Goal: Transaction & Acquisition: Purchase product/service

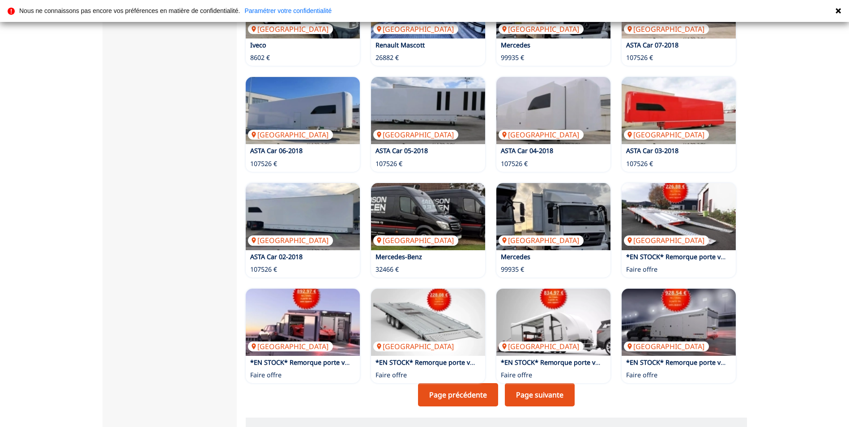
scroll to position [403, 0]
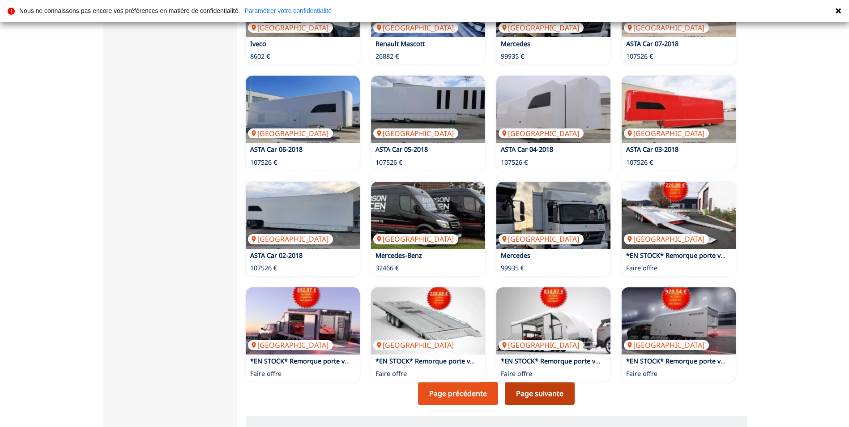
click at [550, 393] on link "Page suivante" at bounding box center [540, 393] width 70 height 23
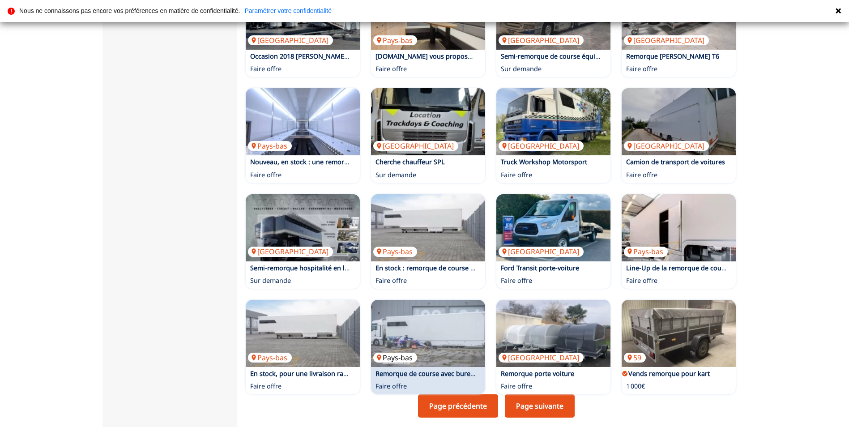
scroll to position [403, 0]
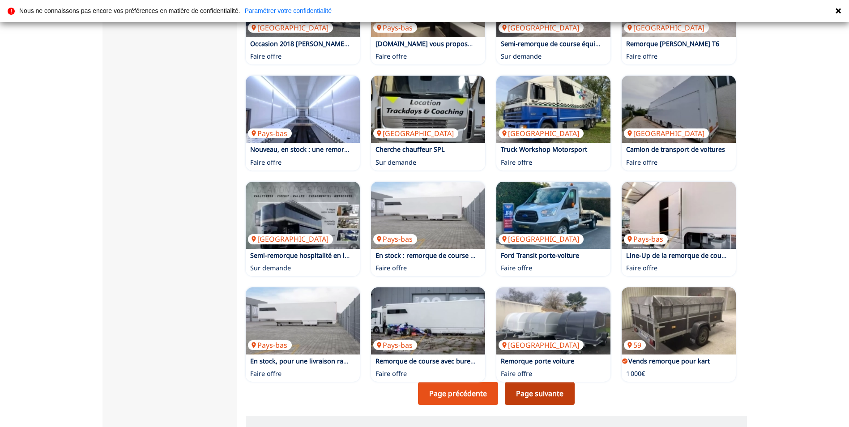
click at [536, 397] on link "Page suivante" at bounding box center [540, 393] width 70 height 23
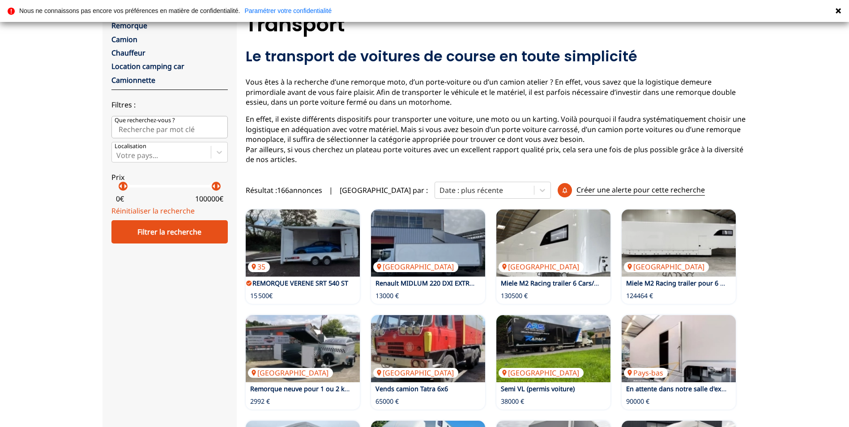
scroll to position [89, 0]
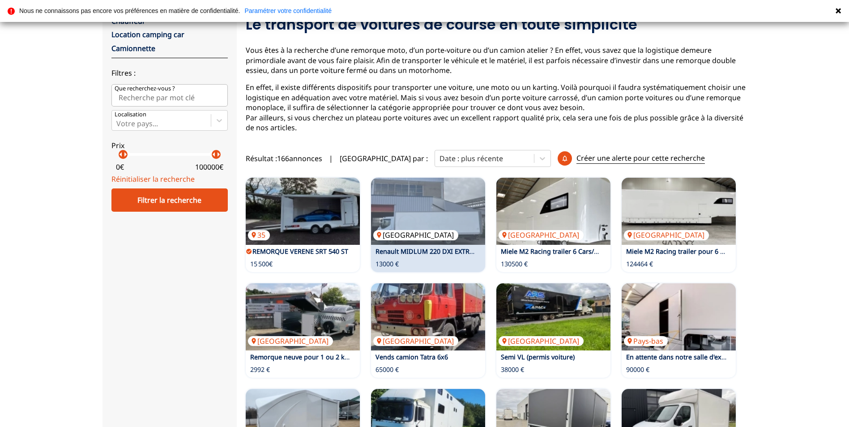
click at [417, 240] on img at bounding box center [428, 211] width 114 height 67
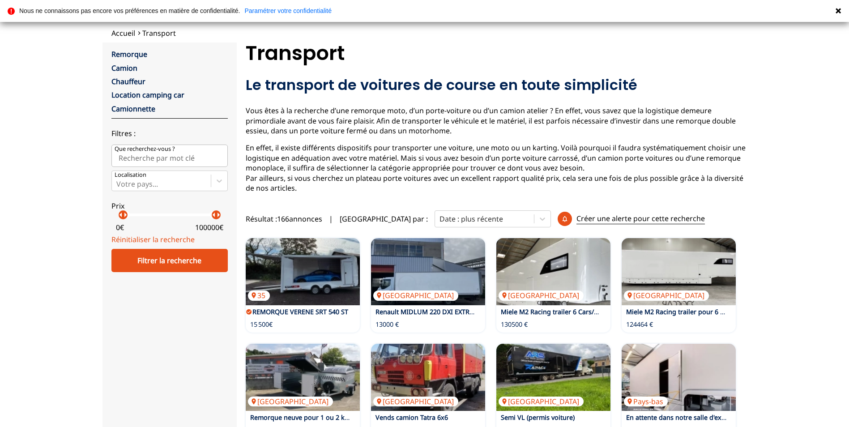
scroll to position [0, 0]
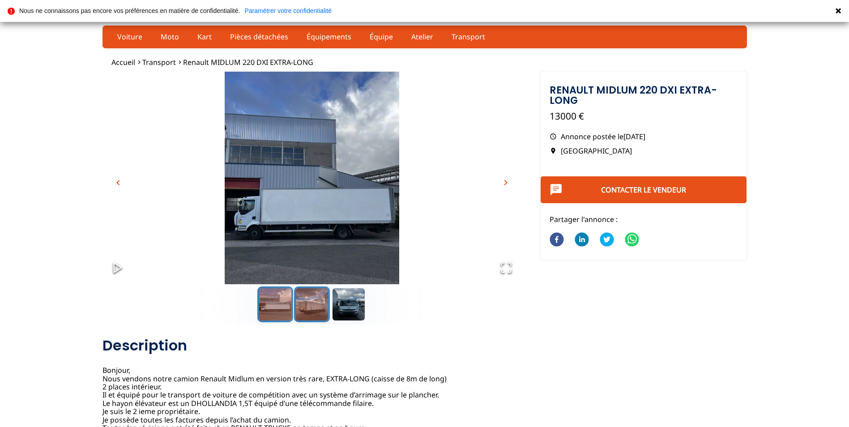
click at [318, 312] on button "Go to Slide 2" at bounding box center [312, 304] width 36 height 36
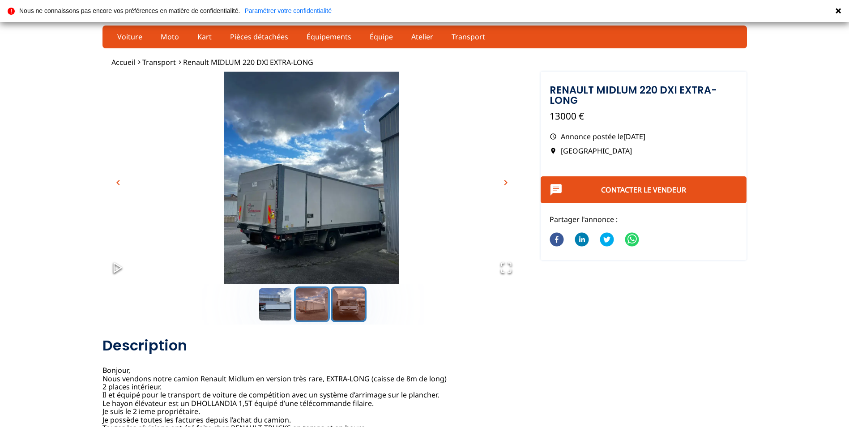
click at [345, 309] on button "Go to Slide 3" at bounding box center [349, 304] width 36 height 36
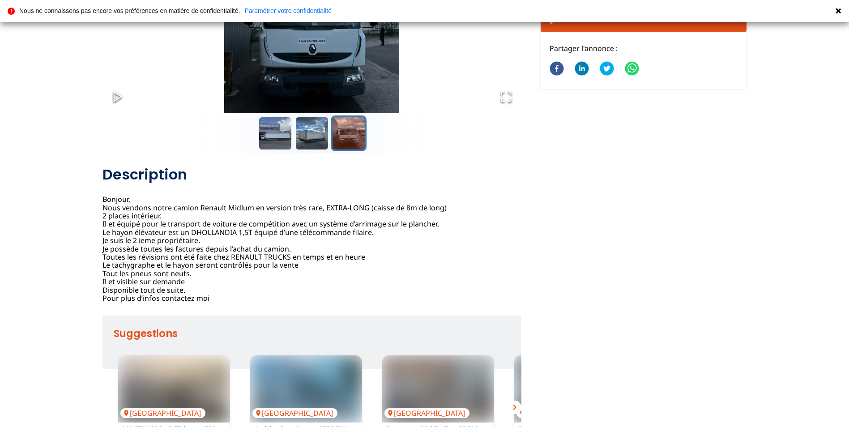
scroll to position [179, 0]
